Goal: Task Accomplishment & Management: Complete application form

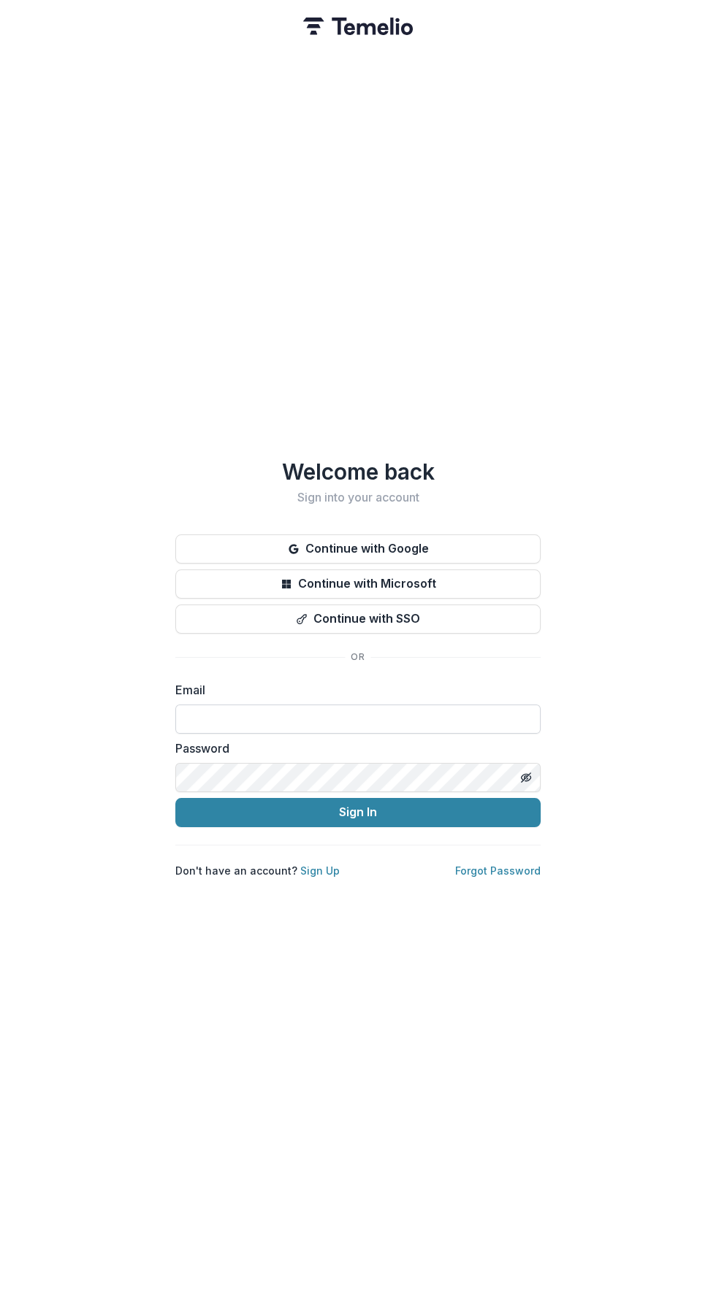
click at [437, 712] on input at bounding box center [357, 719] width 365 height 29
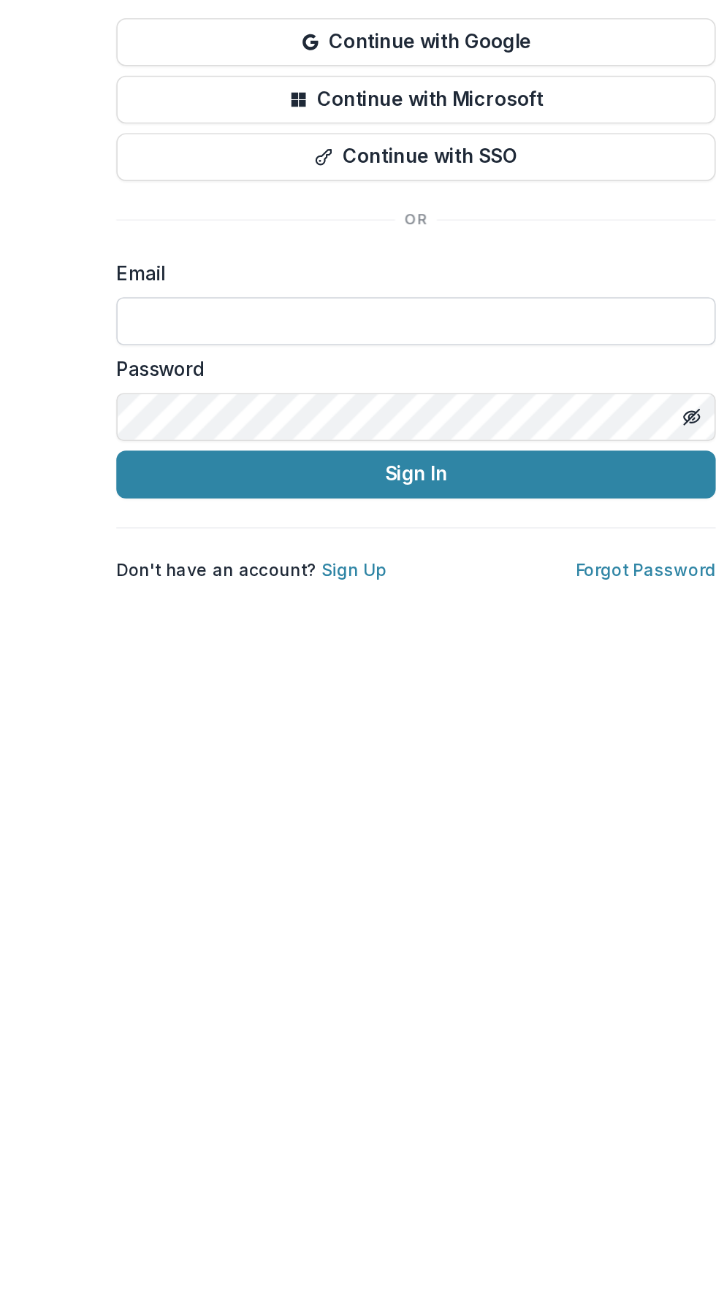
type input "**********"
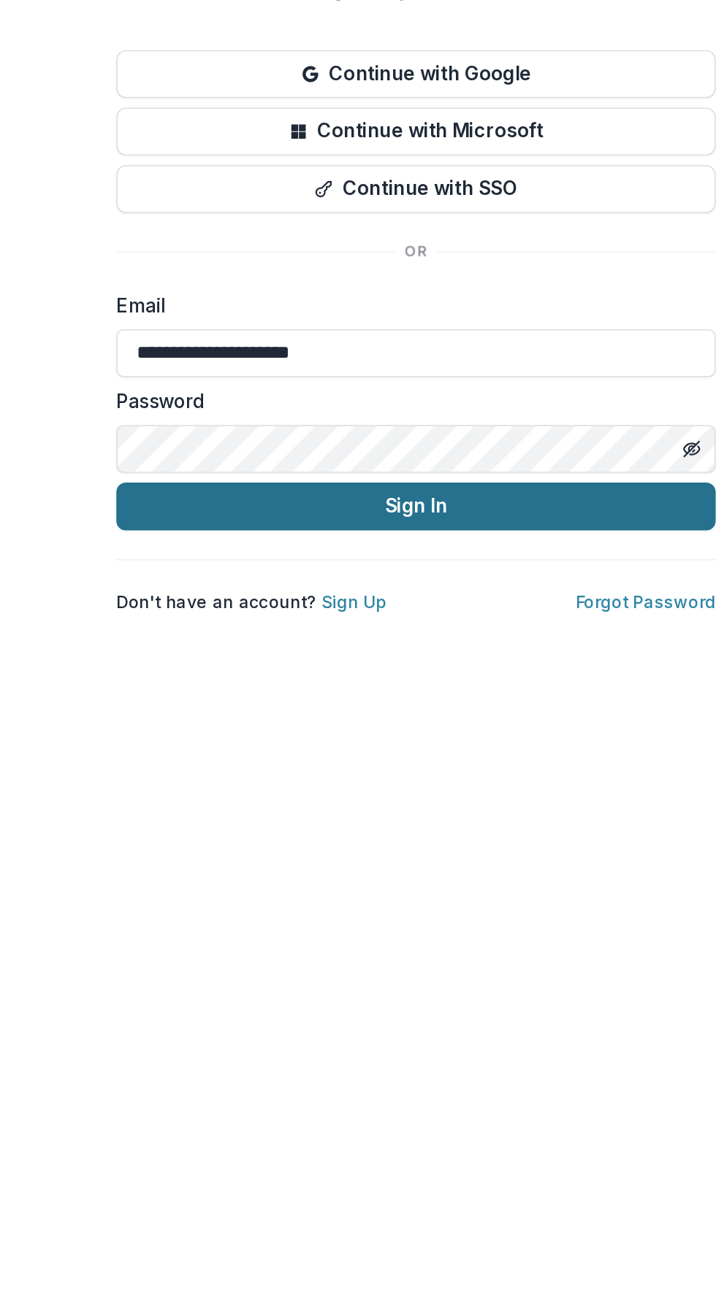
click at [443, 803] on button "Sign In" at bounding box center [357, 812] width 365 height 29
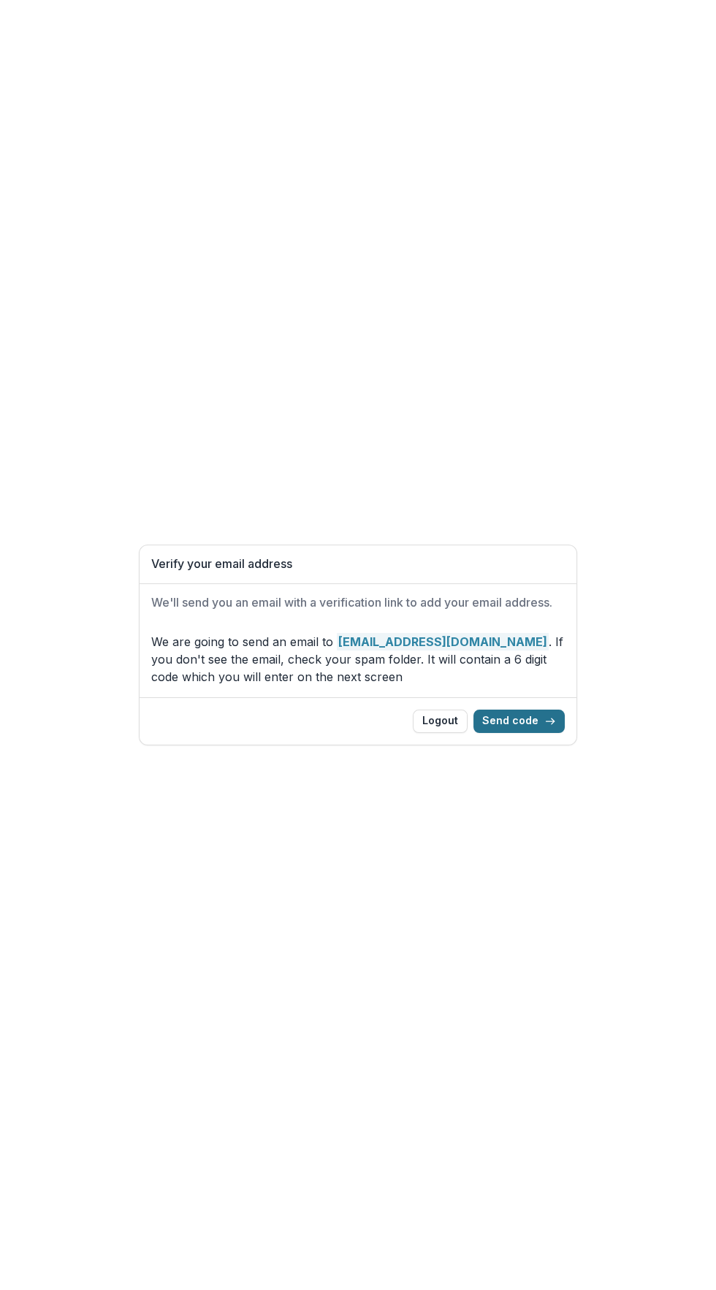
click at [543, 723] on button "Send code" at bounding box center [518, 721] width 91 height 23
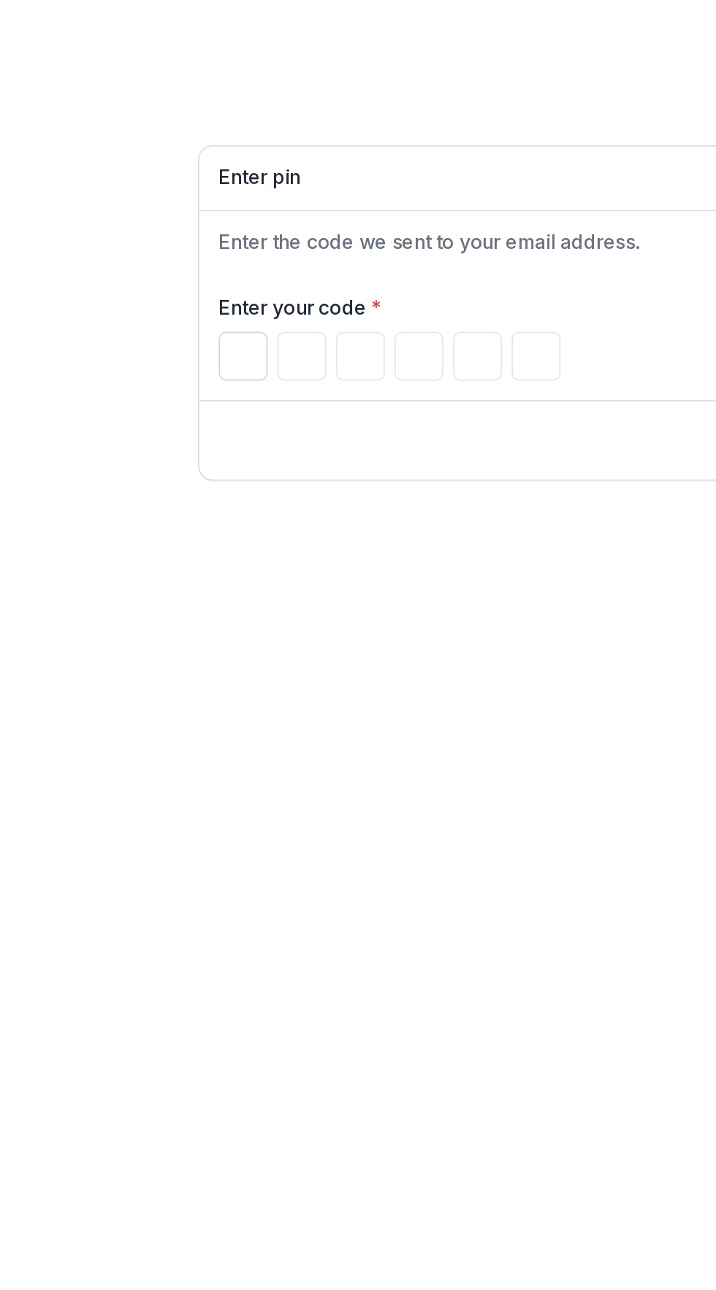
click at [151, 667] on input "Please enter your pin code" at bounding box center [165, 670] width 29 height 29
type input "*"
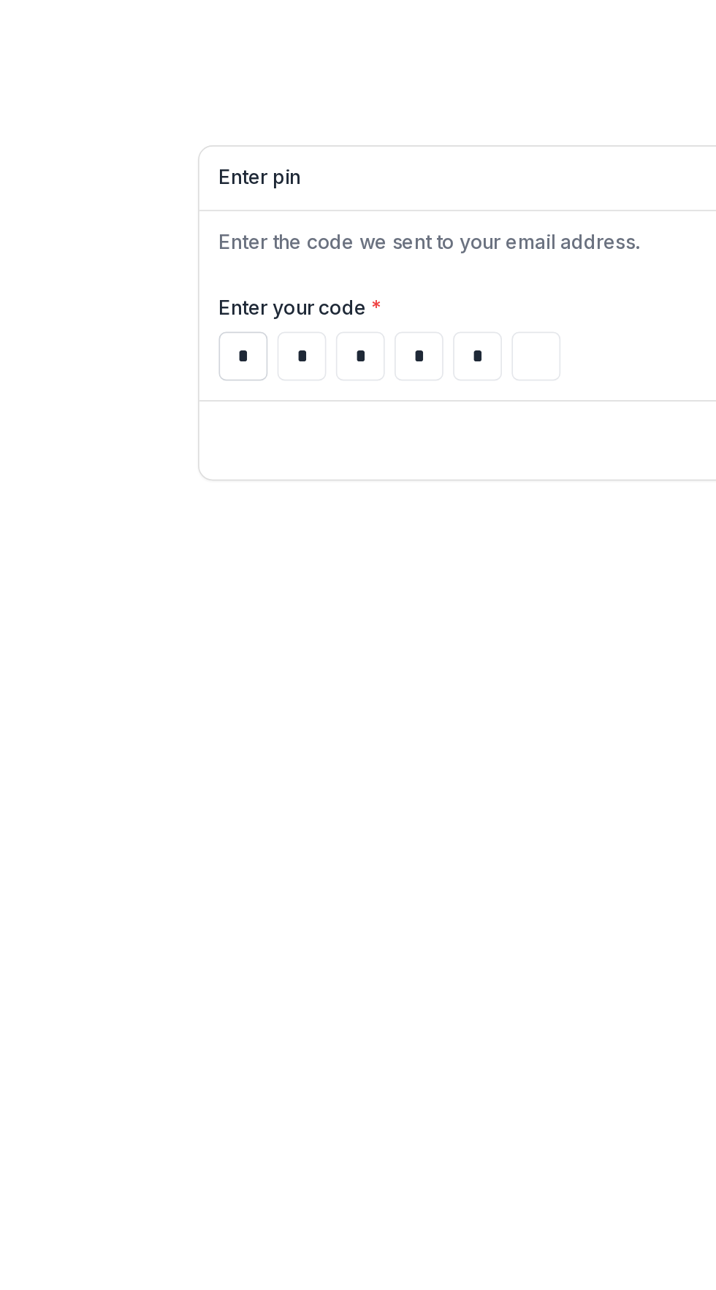
type input "*"
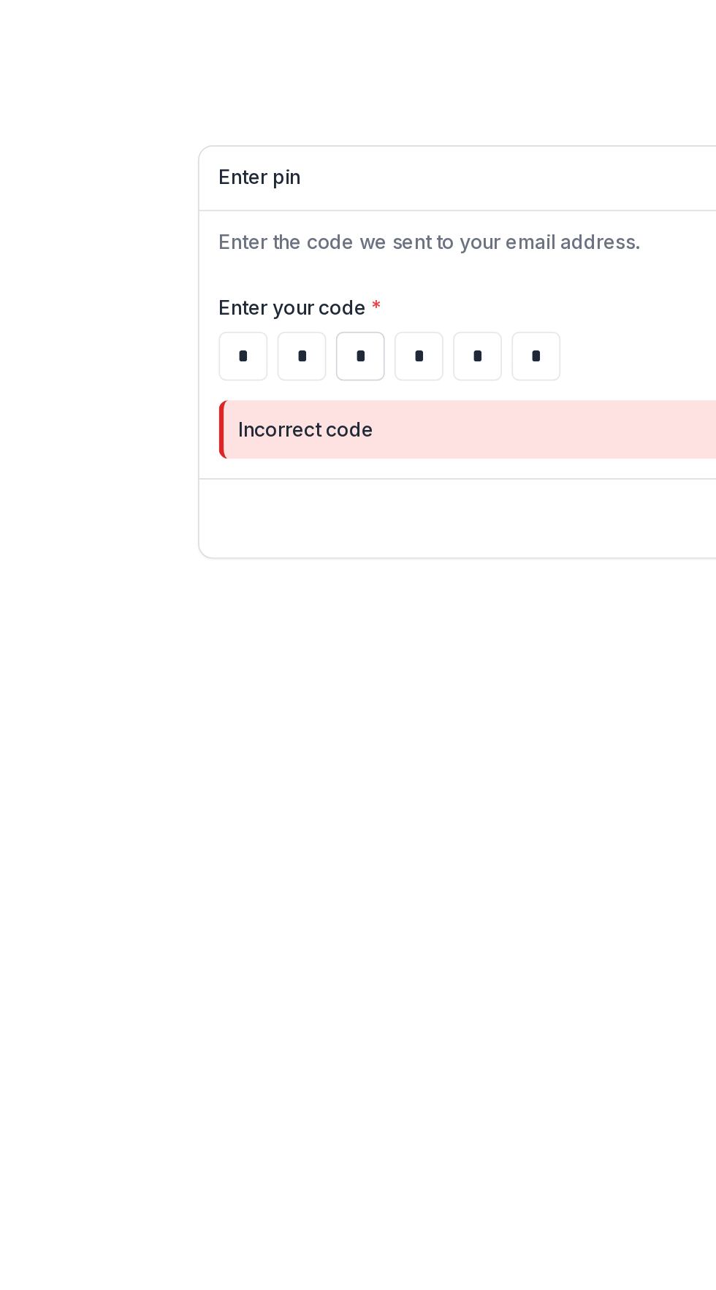
click at [231, 651] on input "*" at bounding box center [235, 647] width 29 height 29
click at [234, 643] on input "*" at bounding box center [235, 647] width 29 height 29
type input "*"
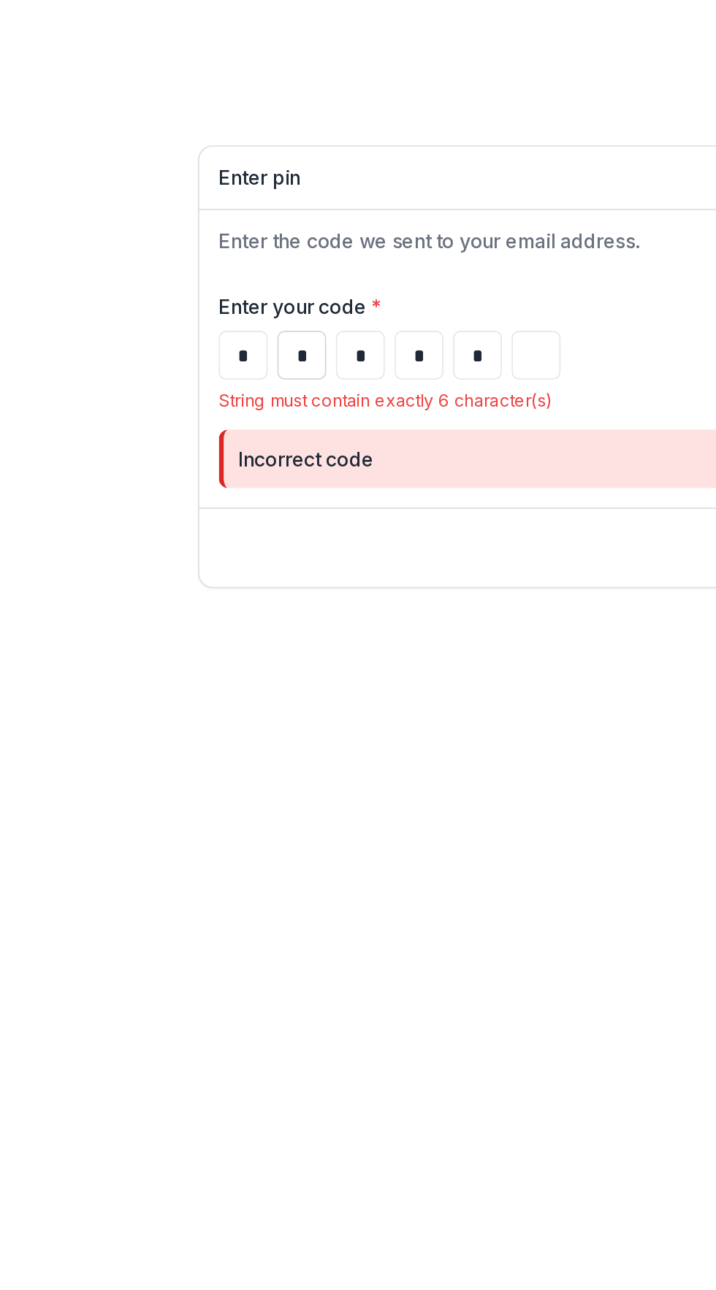
type input "*"
click at [210, 640] on input "*" at bounding box center [200, 638] width 29 height 29
type input "*"
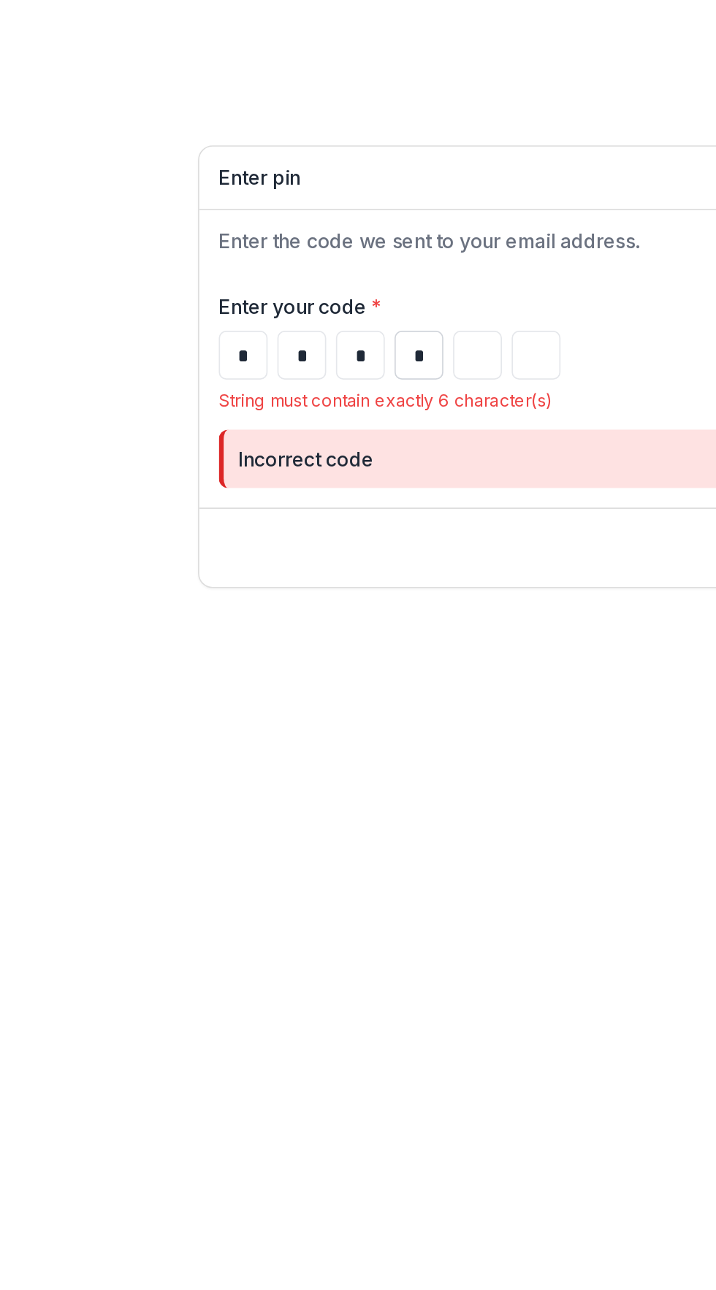
type input "*"
click at [267, 637] on input "*" at bounding box center [270, 638] width 29 height 29
click at [277, 637] on input "*" at bounding box center [270, 638] width 29 height 29
type input "*"
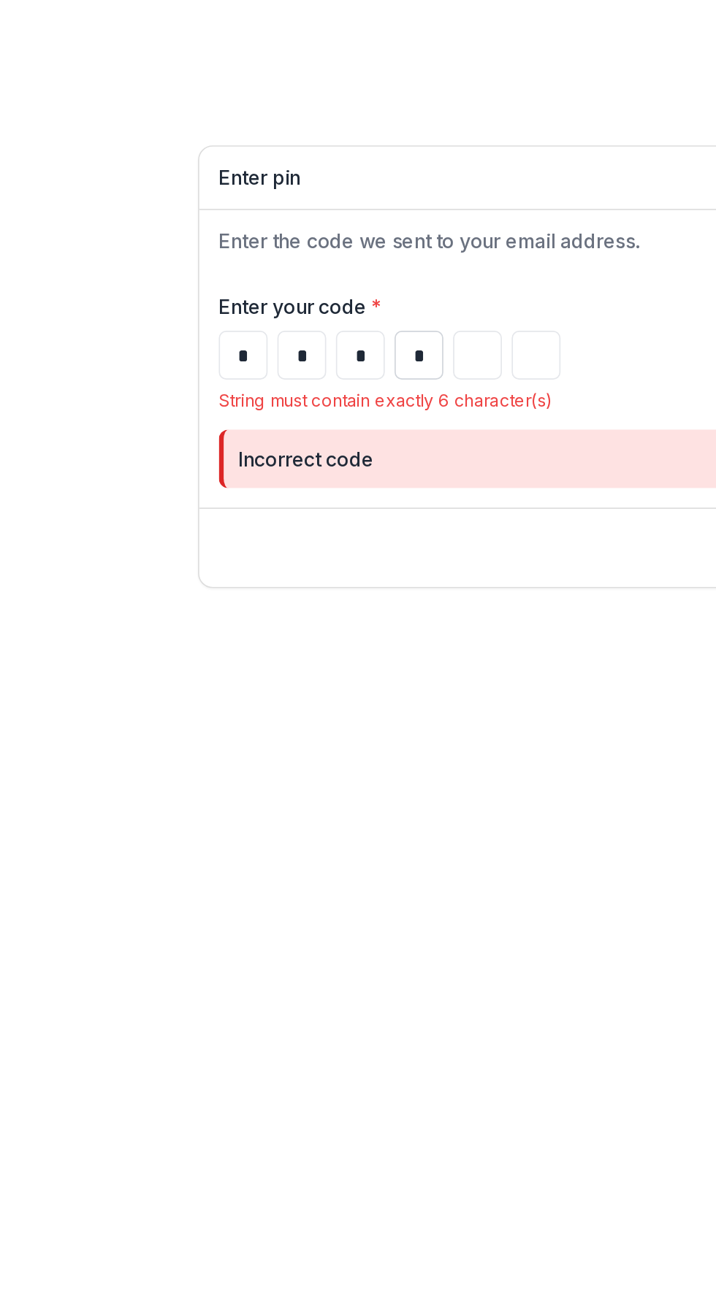
type input "*"
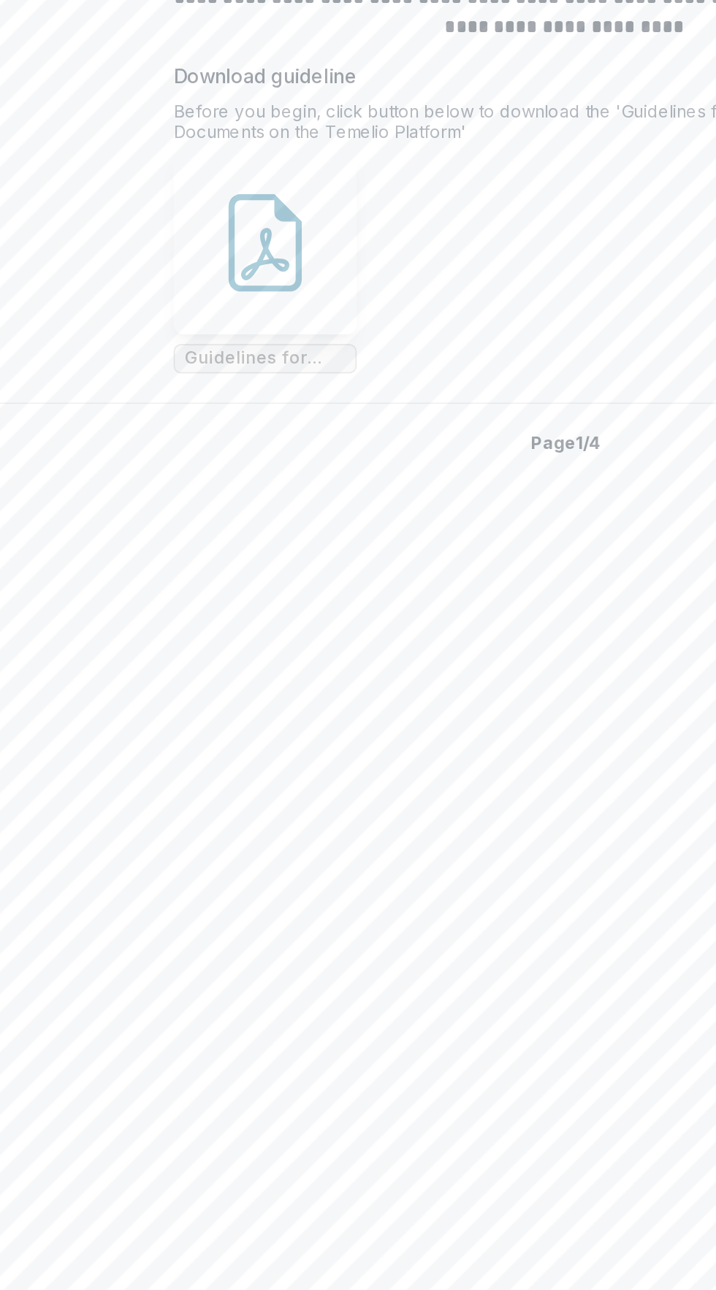
click at [199, 609] on icon at bounding box center [179, 580] width 44 height 58
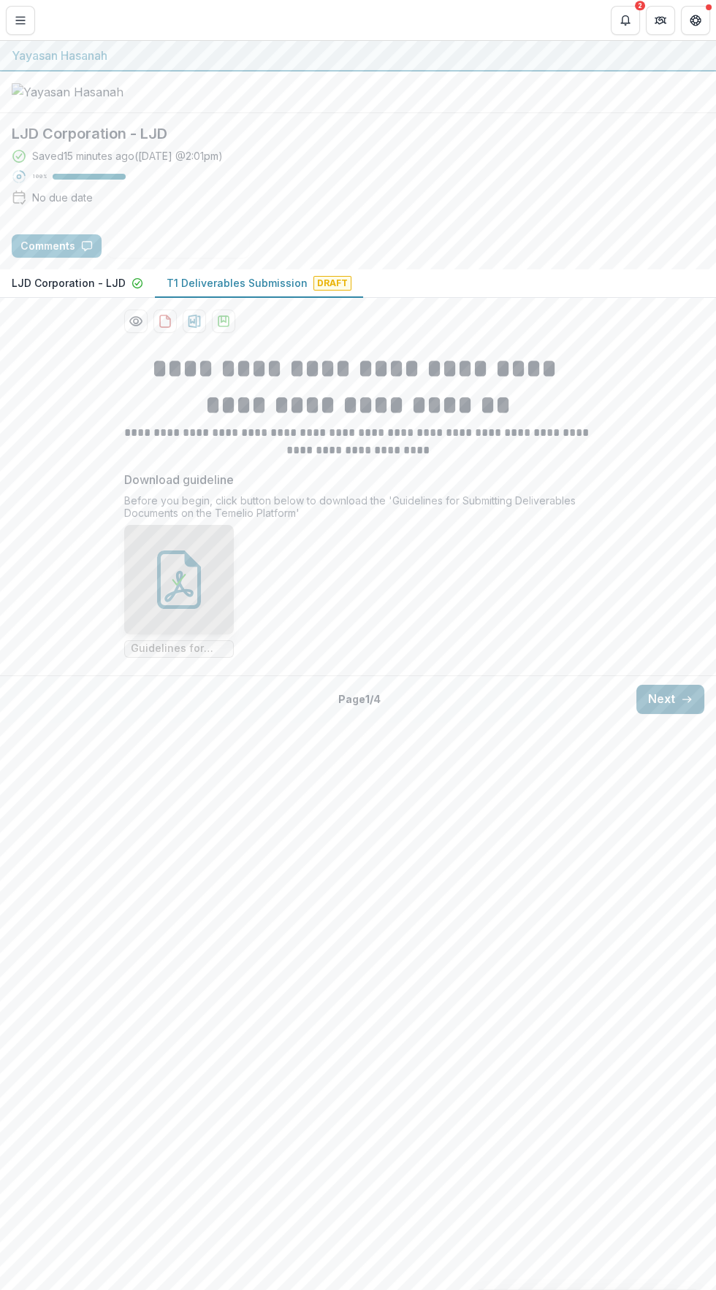
click at [686, 699] on line "button" at bounding box center [686, 699] width 8 height 0
